Goal: Find specific page/section: Find specific page/section

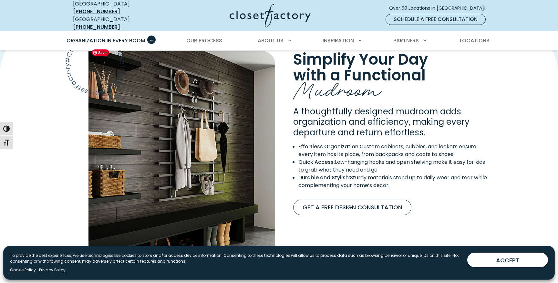
scroll to position [515, 0]
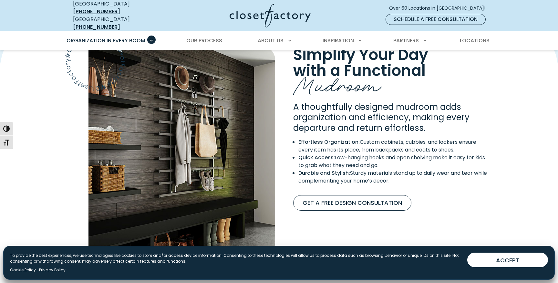
click at [496, 272] on div "Manage Consent To provide the best experiences, we use technologies like cookie…" at bounding box center [279, 263] width 552 height 34
click at [498, 257] on button "ACCEPT" at bounding box center [507, 260] width 81 height 15
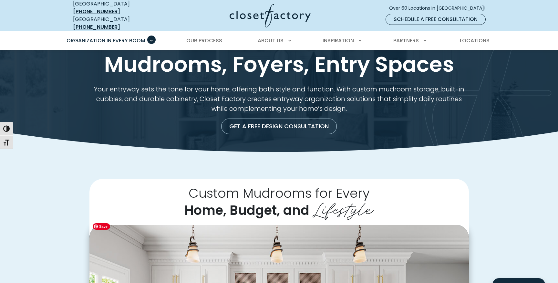
scroll to position [0, 0]
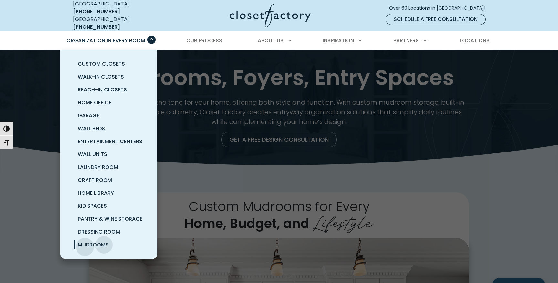
click at [85, 242] on span "Mudrooms" at bounding box center [93, 244] width 31 height 7
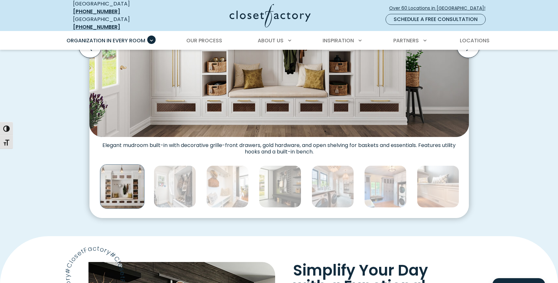
scroll to position [314, 0]
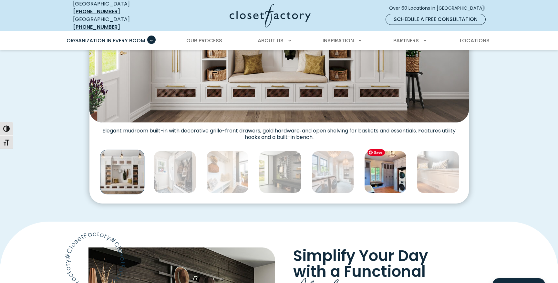
click at [377, 171] on img "Thumbnail Gallery" at bounding box center [385, 172] width 42 height 42
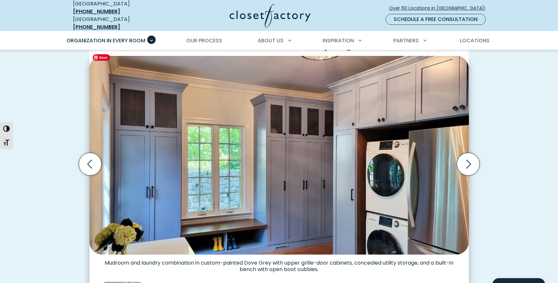
scroll to position [192, 0]
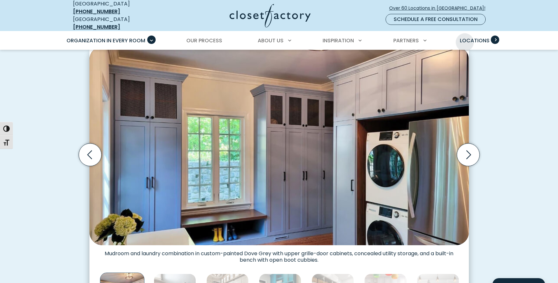
click at [464, 37] on span "Locations" at bounding box center [475, 40] width 30 height 7
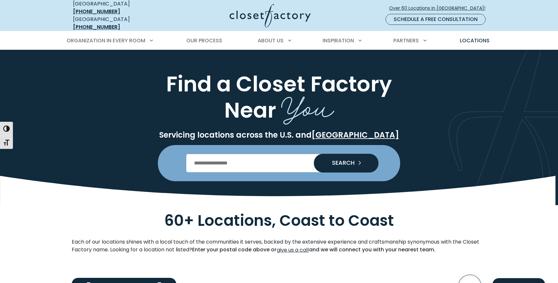
click at [249, 160] on input "Enter Postal Code" at bounding box center [279, 163] width 186 height 18
type input "*****"
click at [314, 154] on button "SEARCH" at bounding box center [346, 163] width 65 height 19
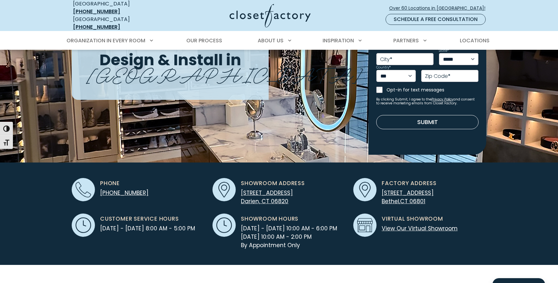
scroll to position [99, 0]
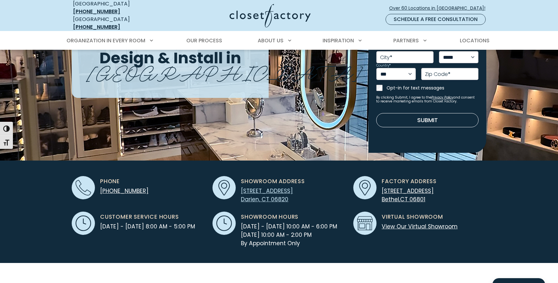
click at [243, 196] on link "110 Post Road Darien, CT 06820" at bounding box center [267, 195] width 52 height 16
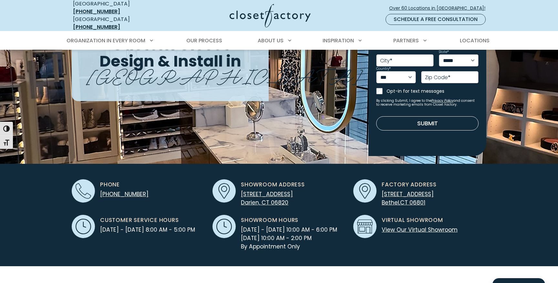
scroll to position [96, 0]
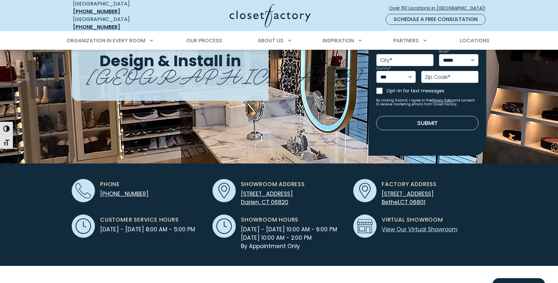
click at [416, 225] on link "View Our Virtual Showroom" at bounding box center [420, 229] width 76 height 8
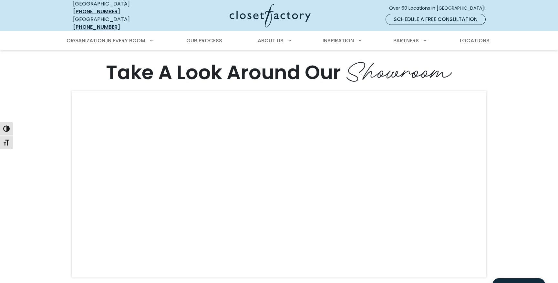
scroll to position [1348, 0]
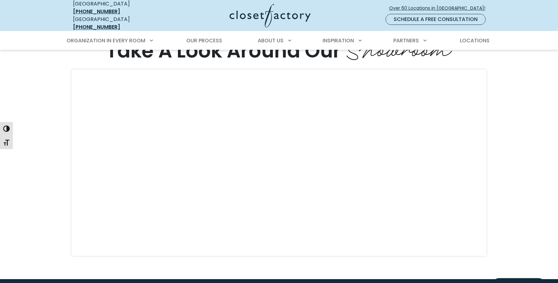
click at [63, 250] on div "Take A Look Around Our Showroom" at bounding box center [279, 150] width 558 height 258
click at [45, 212] on div "Take A Look Around Our Showroom" at bounding box center [279, 150] width 558 height 258
